Goal: Navigation & Orientation: Find specific page/section

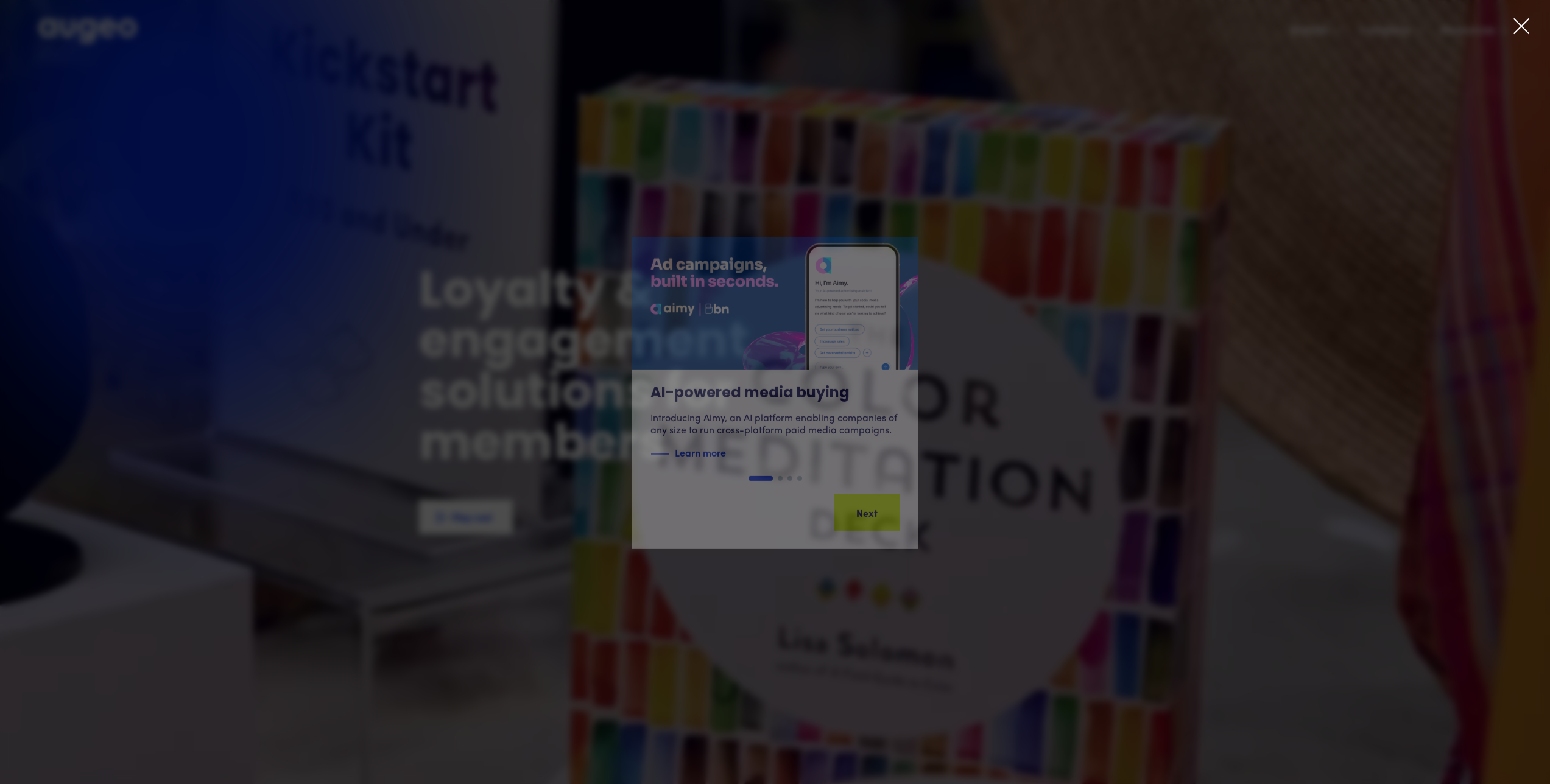
click at [1516, 31] on icon at bounding box center [1521, 26] width 14 height 14
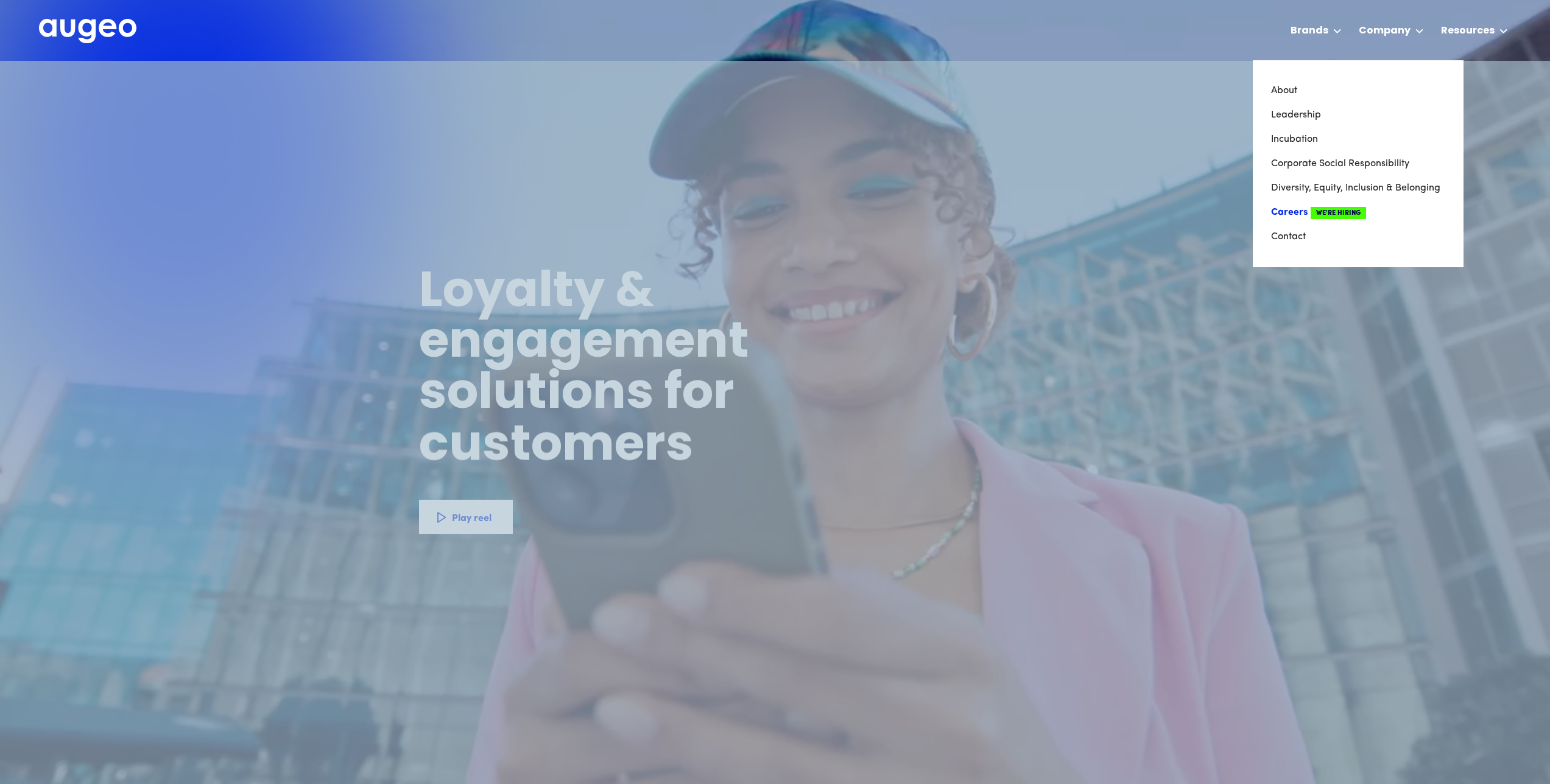
click at [1294, 212] on link "Careers We're Hiring" at bounding box center [1358, 212] width 174 height 25
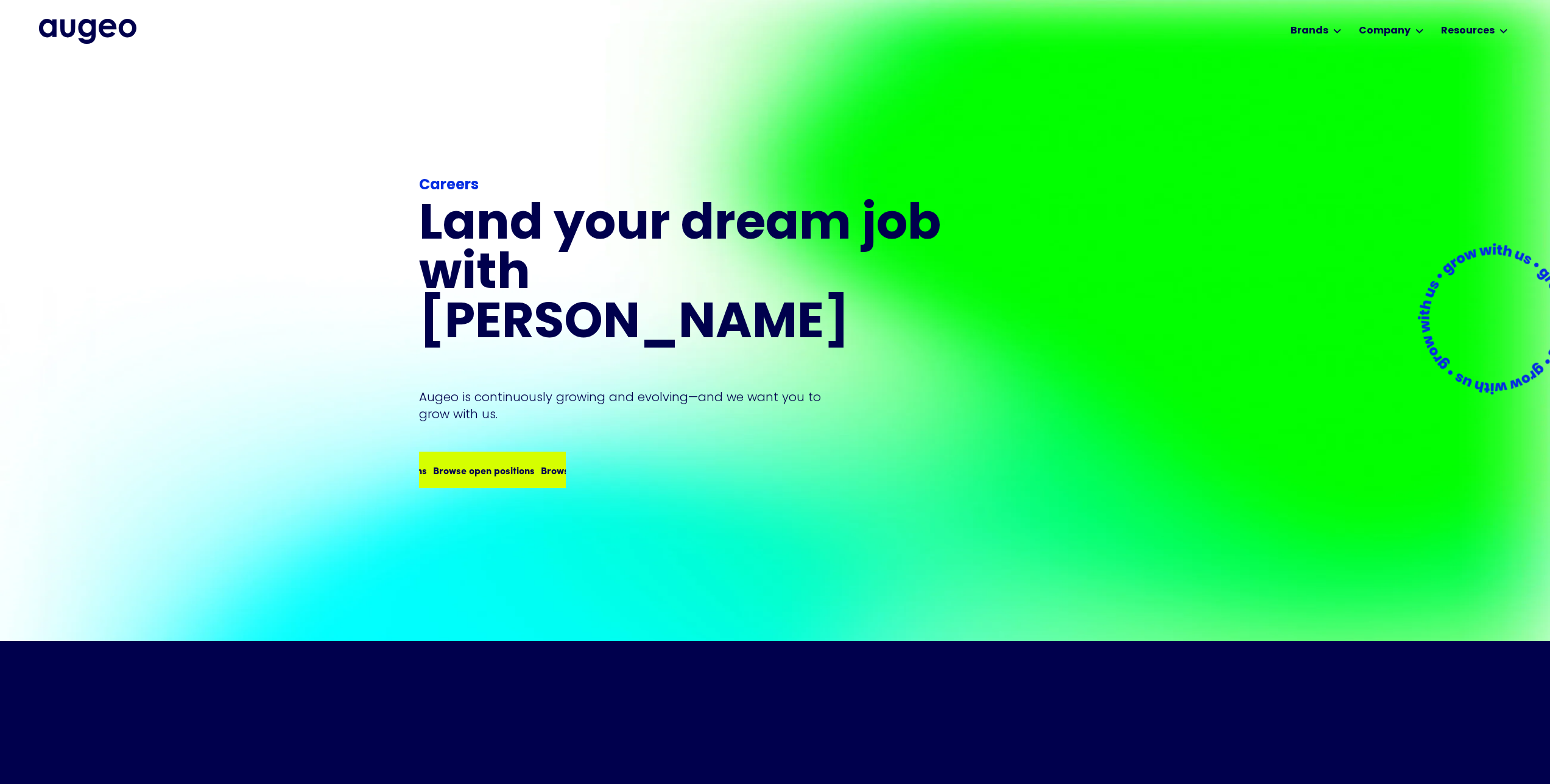
click at [477, 458] on div "Browse open positions Browse open positions Browse open positions Browse open p…" at bounding box center [492, 470] width 145 height 34
